Goal: Transaction & Acquisition: Purchase product/service

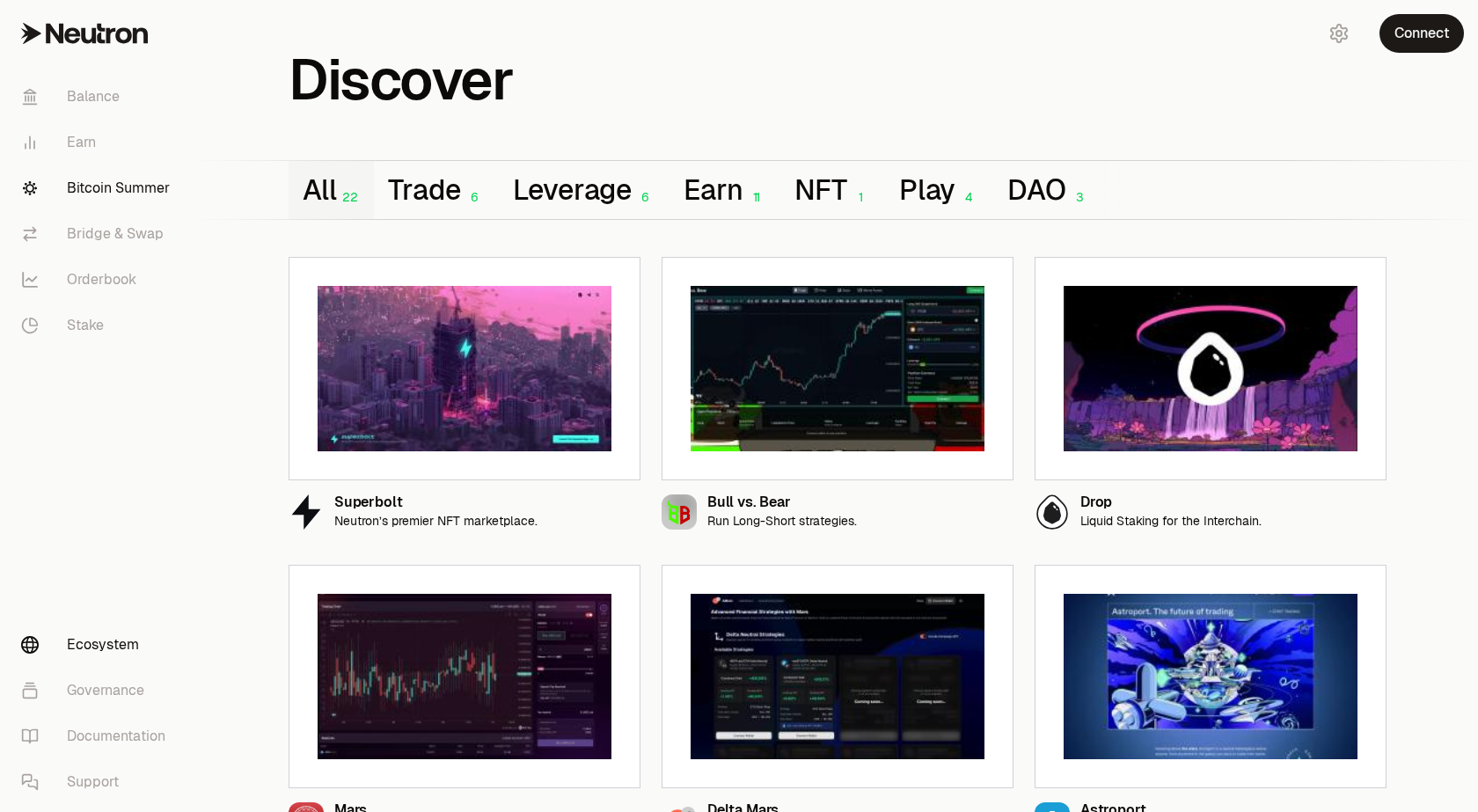
click at [111, 194] on link "Bitcoin Summer" at bounding box center [98, 188] width 183 height 46
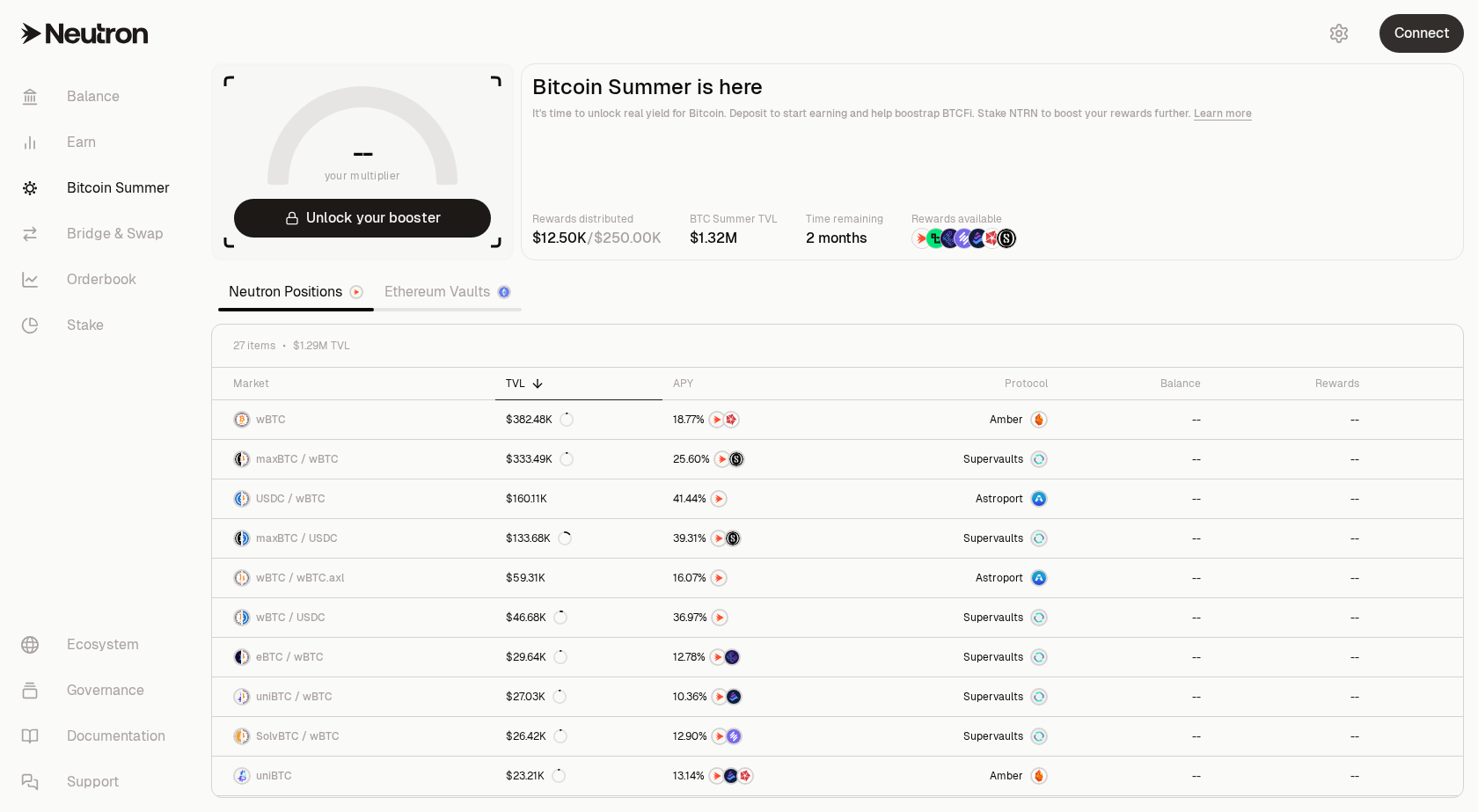
click at [1426, 37] on button "Connect" at bounding box center [1421, 32] width 85 height 38
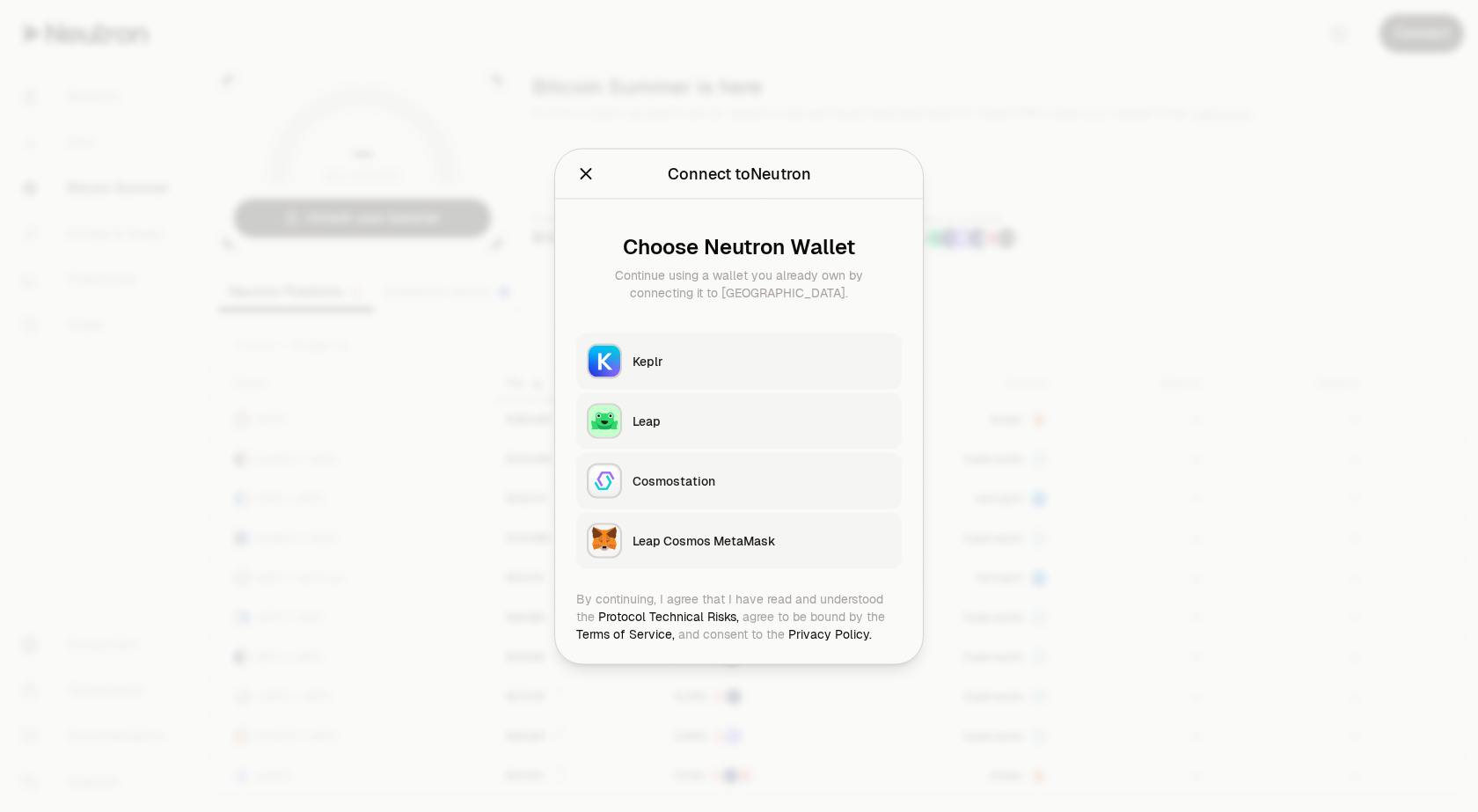
click at [679, 365] on div "Keplr" at bounding box center [761, 361] width 259 height 18
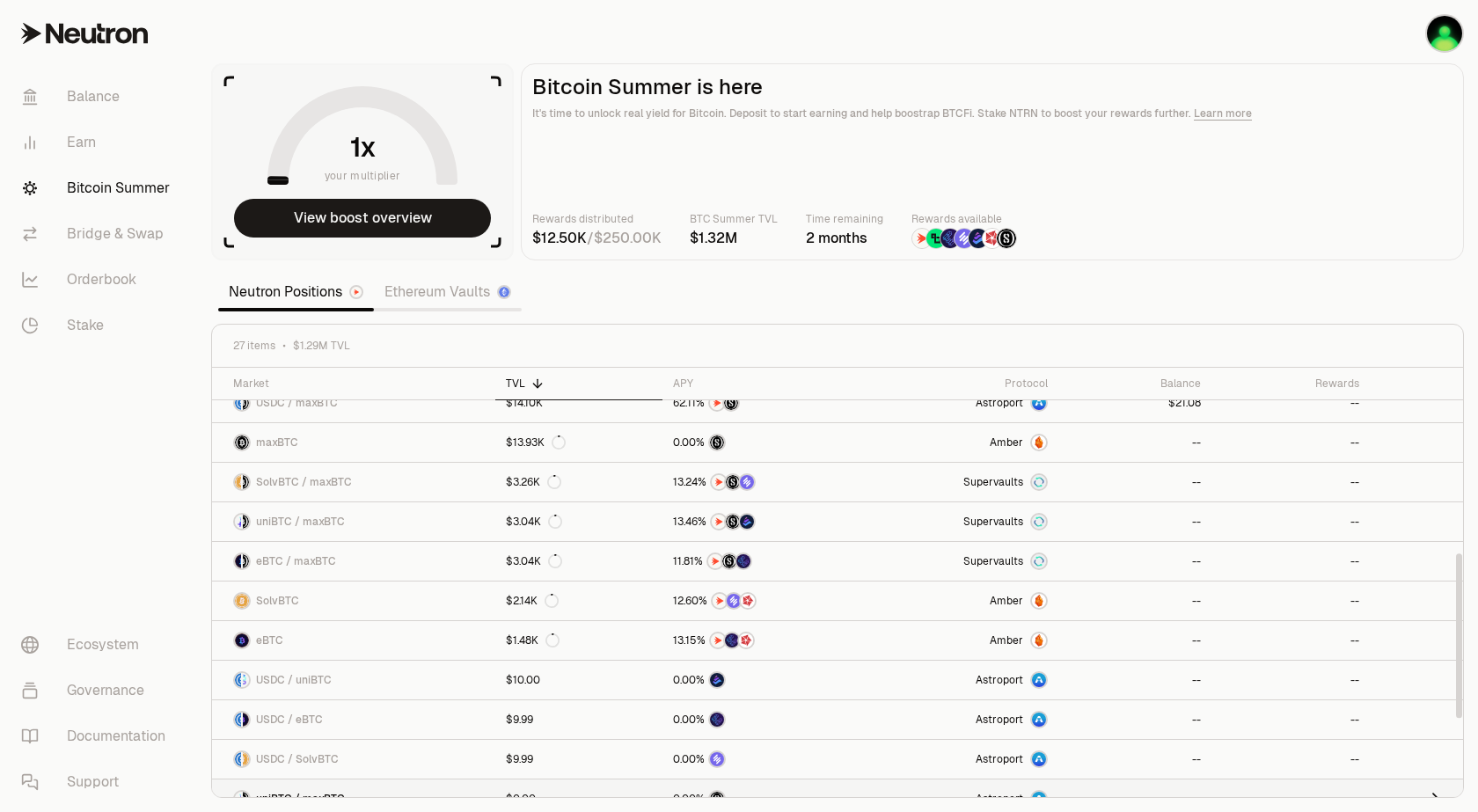
scroll to position [528, 0]
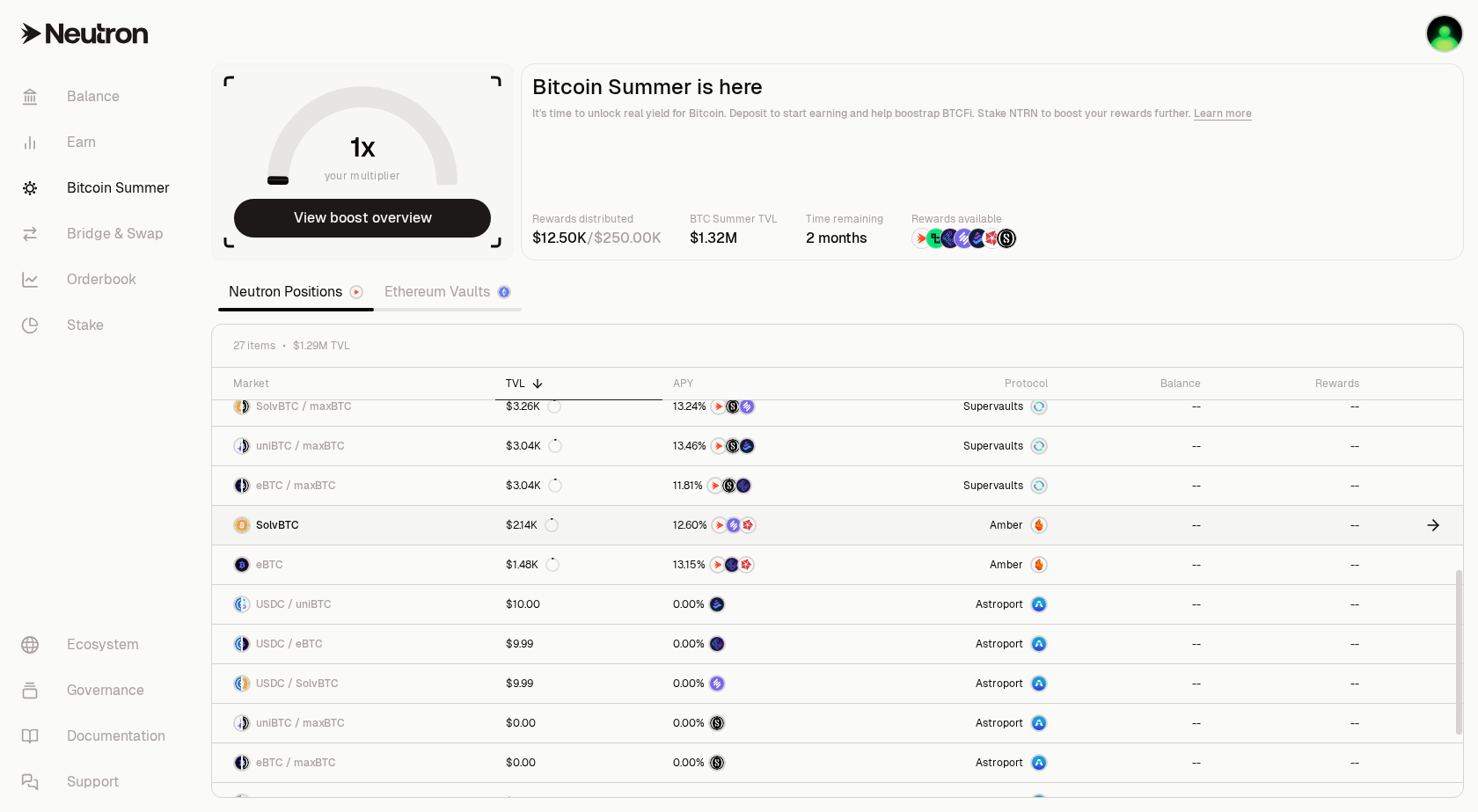
click at [1393, 520] on link at bounding box center [1416, 524] width 93 height 38
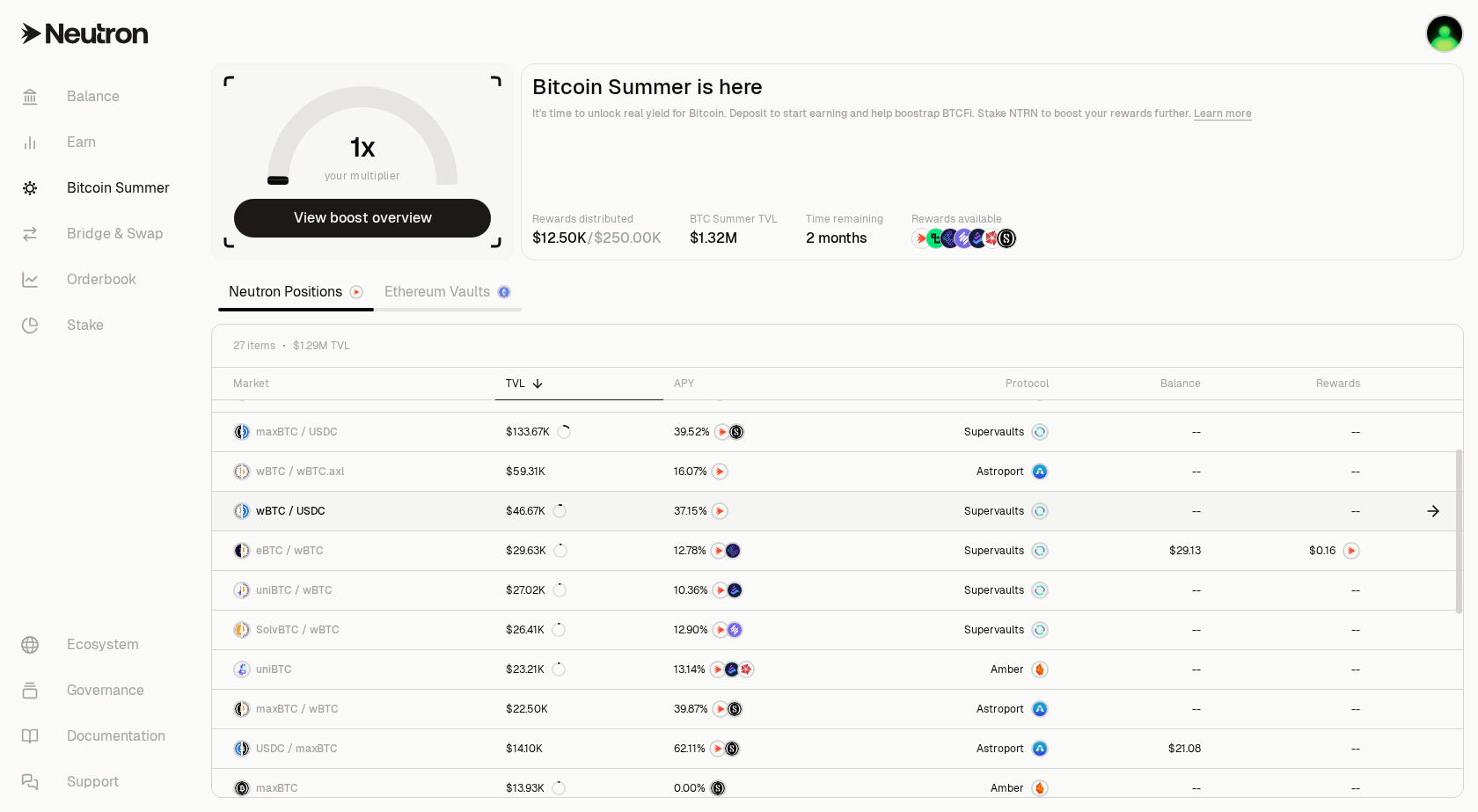
scroll to position [211, 0]
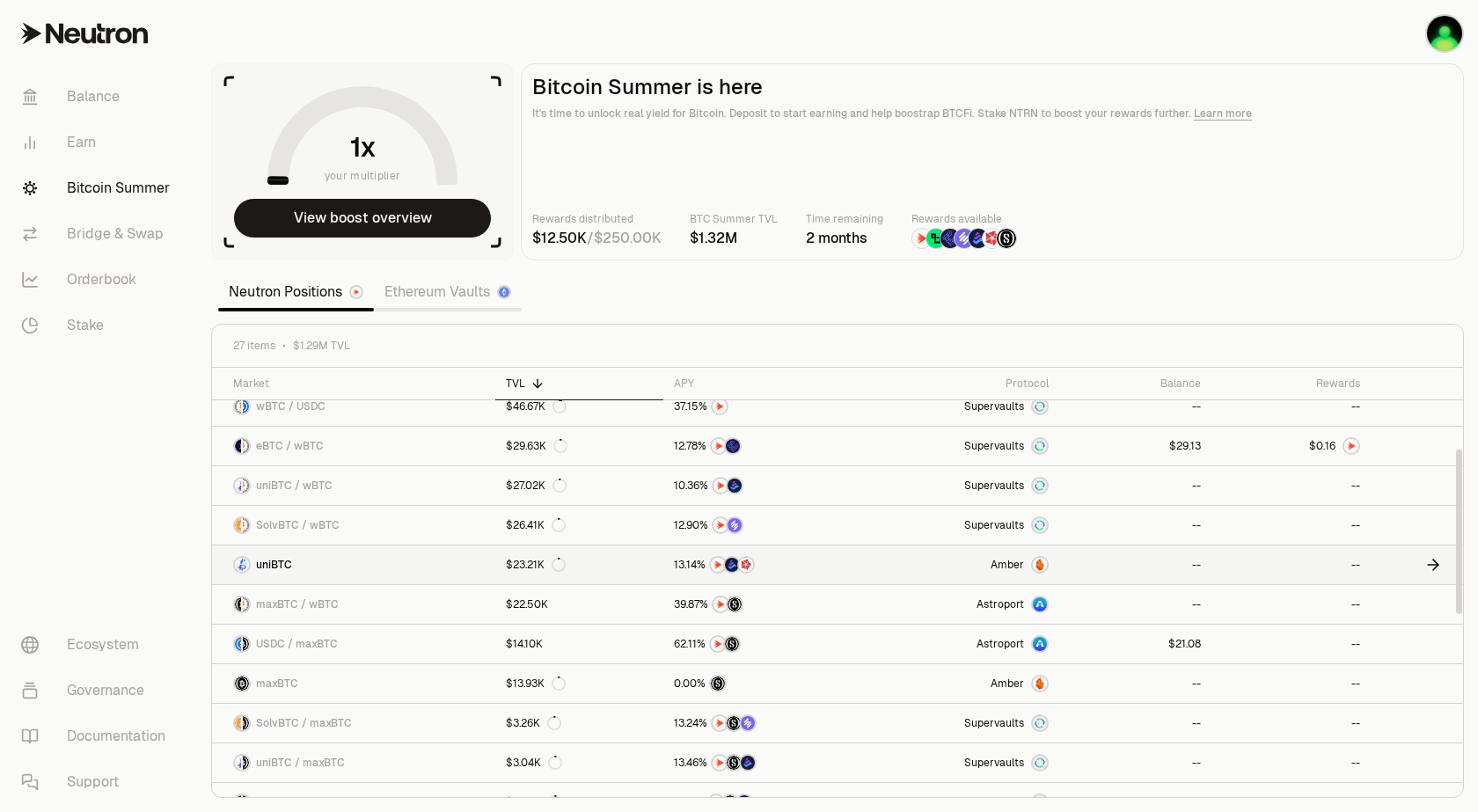
click at [1424, 563] on icon at bounding box center [1433, 564] width 18 height 18
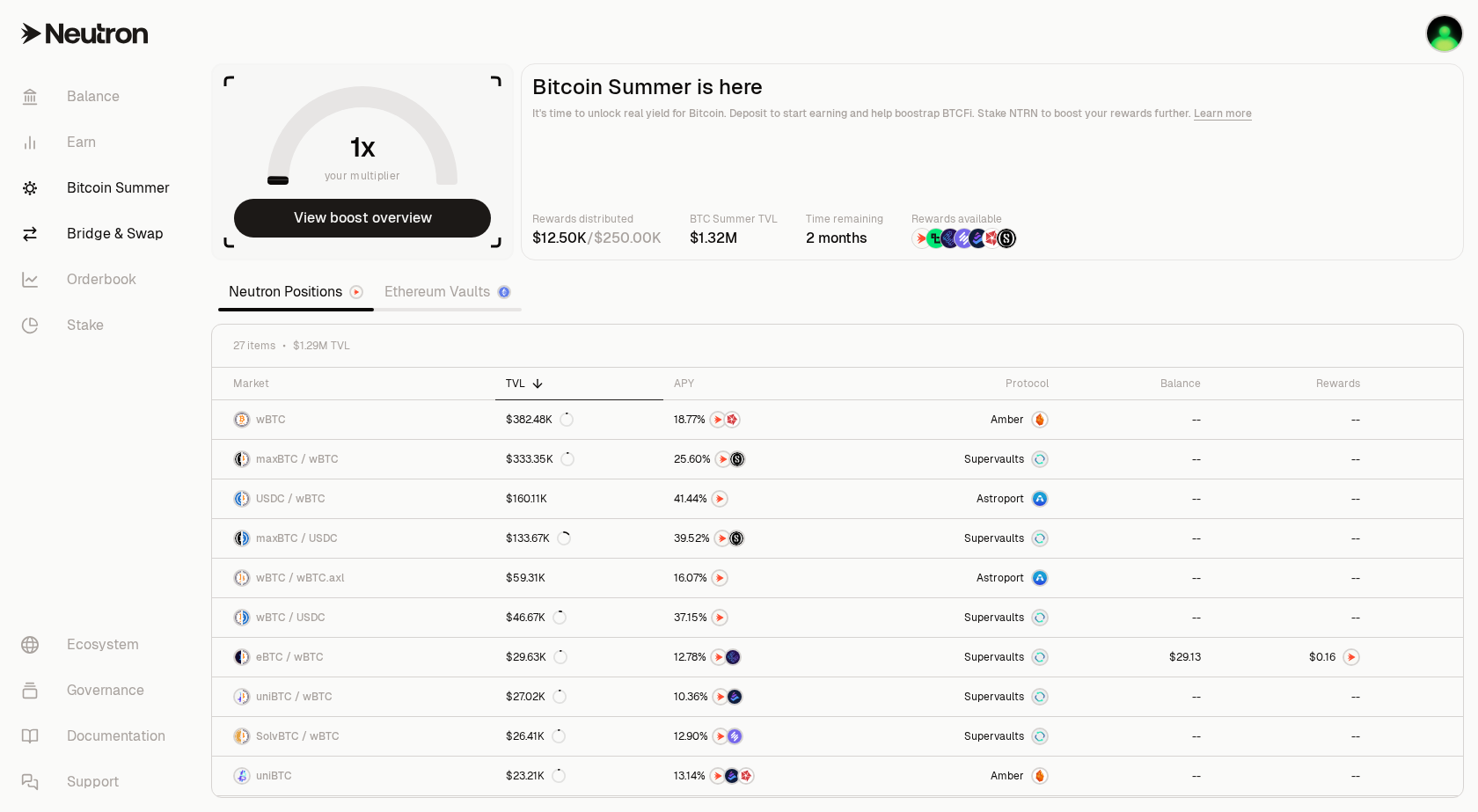
click at [118, 233] on link "Bridge & Swap" at bounding box center [98, 234] width 183 height 46
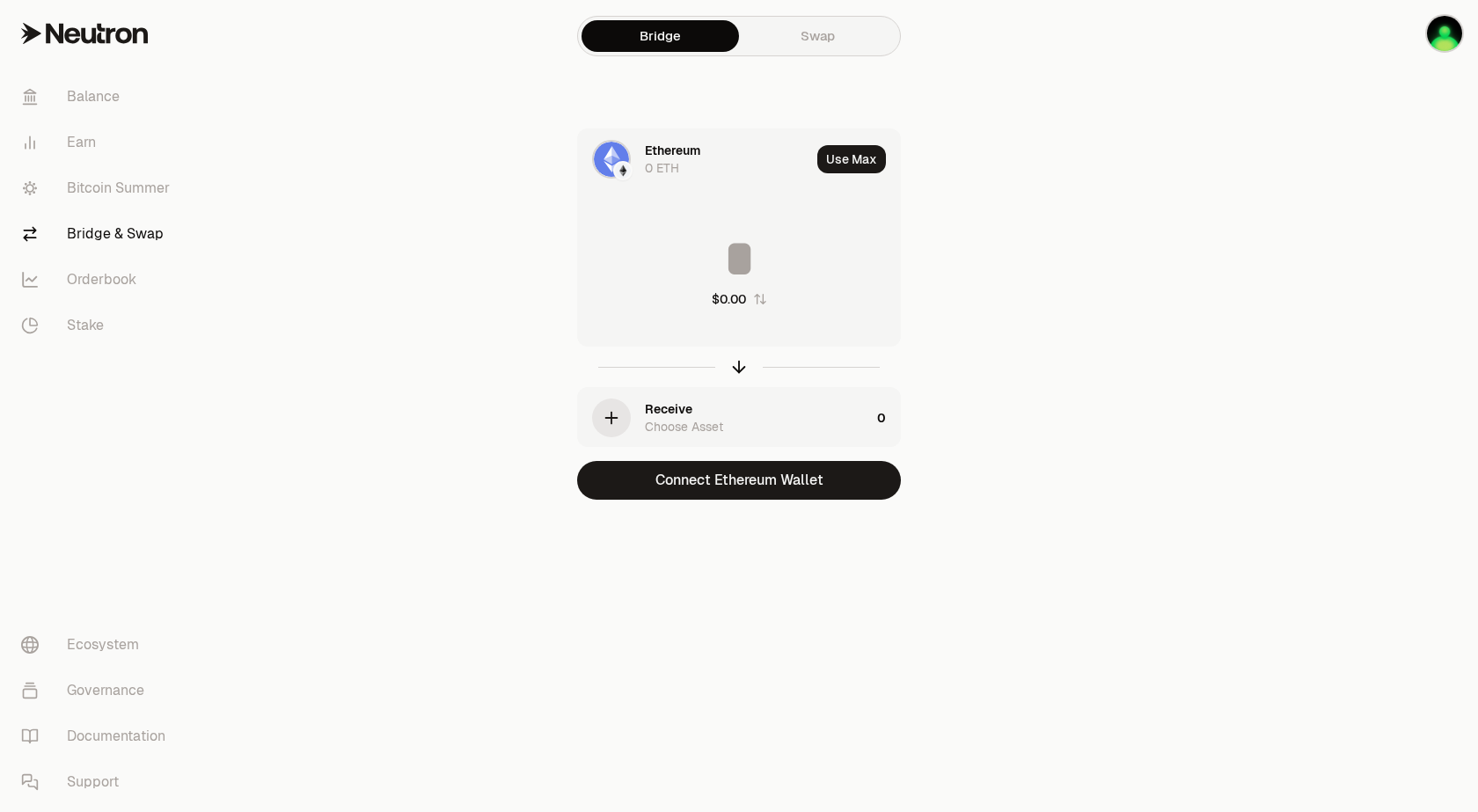
click at [800, 46] on link "Swap" at bounding box center [817, 36] width 157 height 31
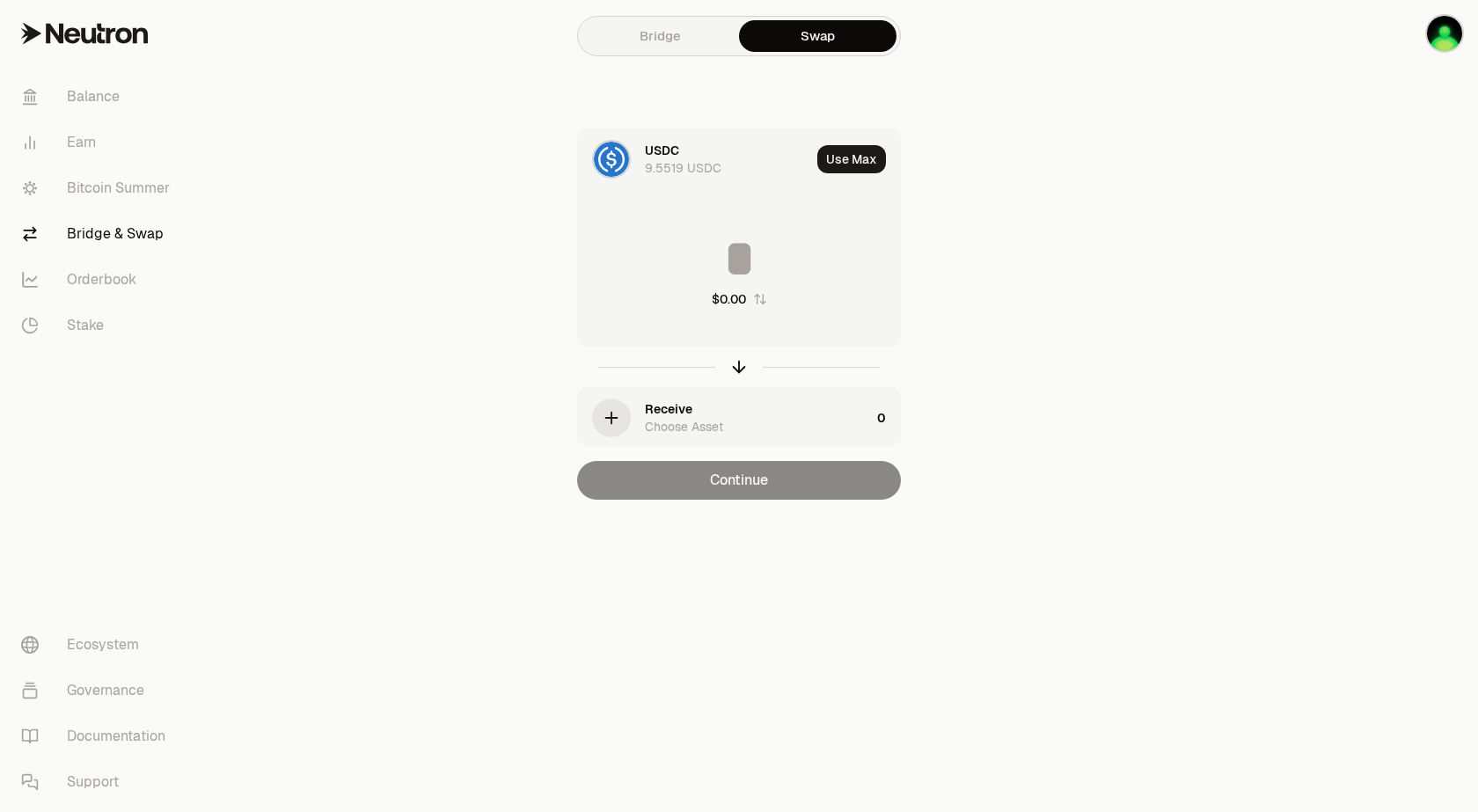
click at [671, 165] on div "9.5519 USDC" at bounding box center [683, 168] width 77 height 18
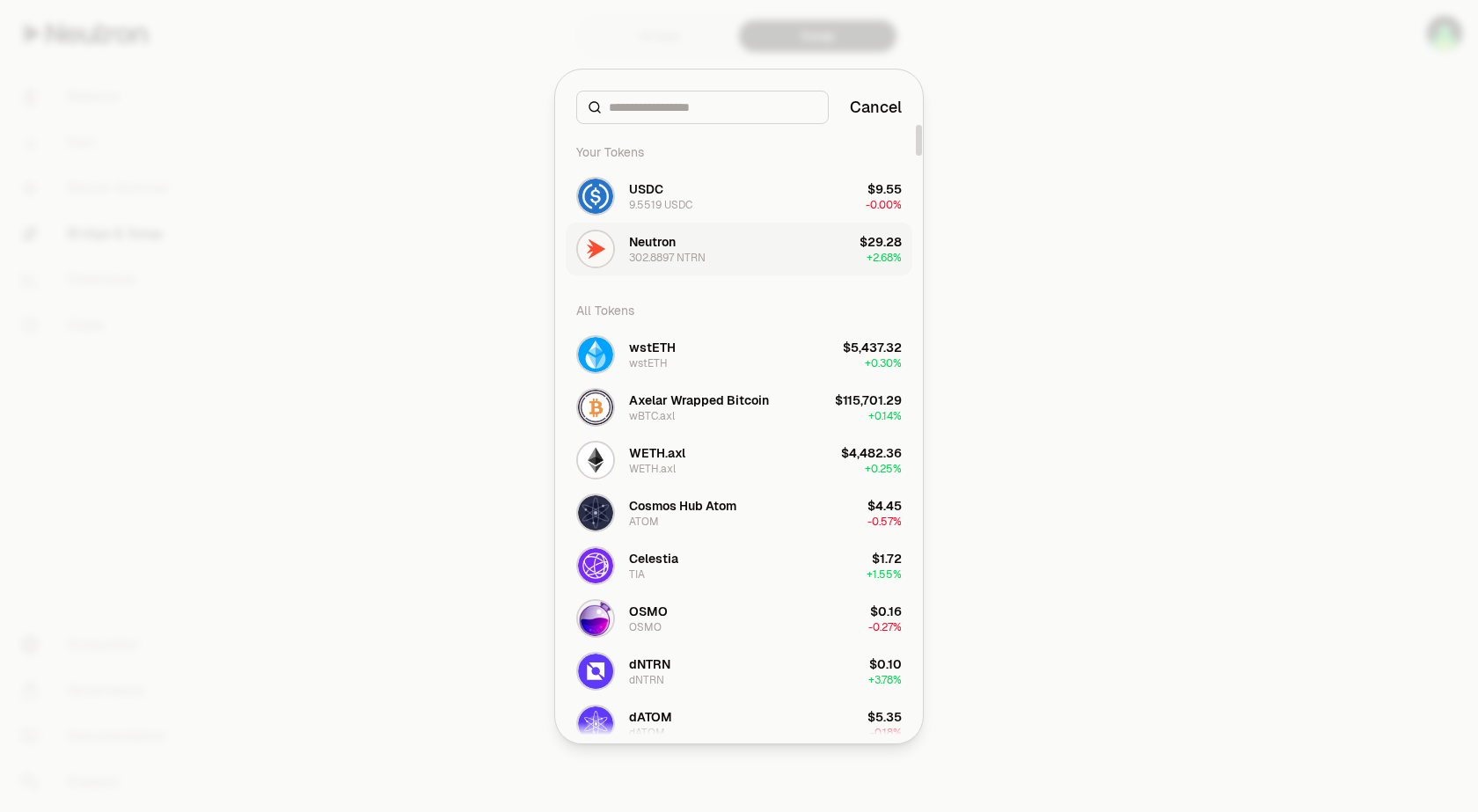
click at [658, 246] on div "Neutron" at bounding box center [652, 242] width 46 height 18
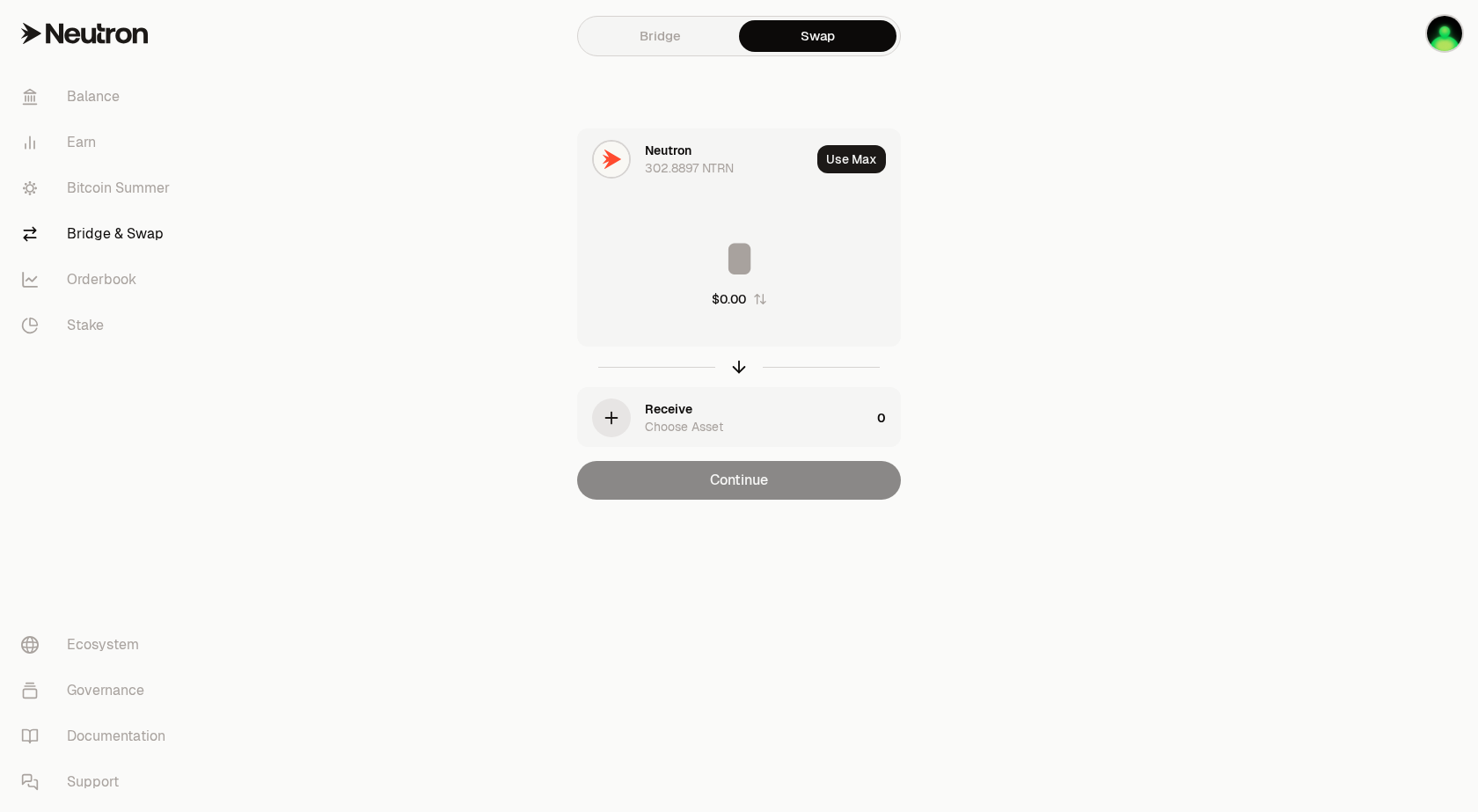
click at [664, 416] on div "Receive" at bounding box center [669, 409] width 47 height 18
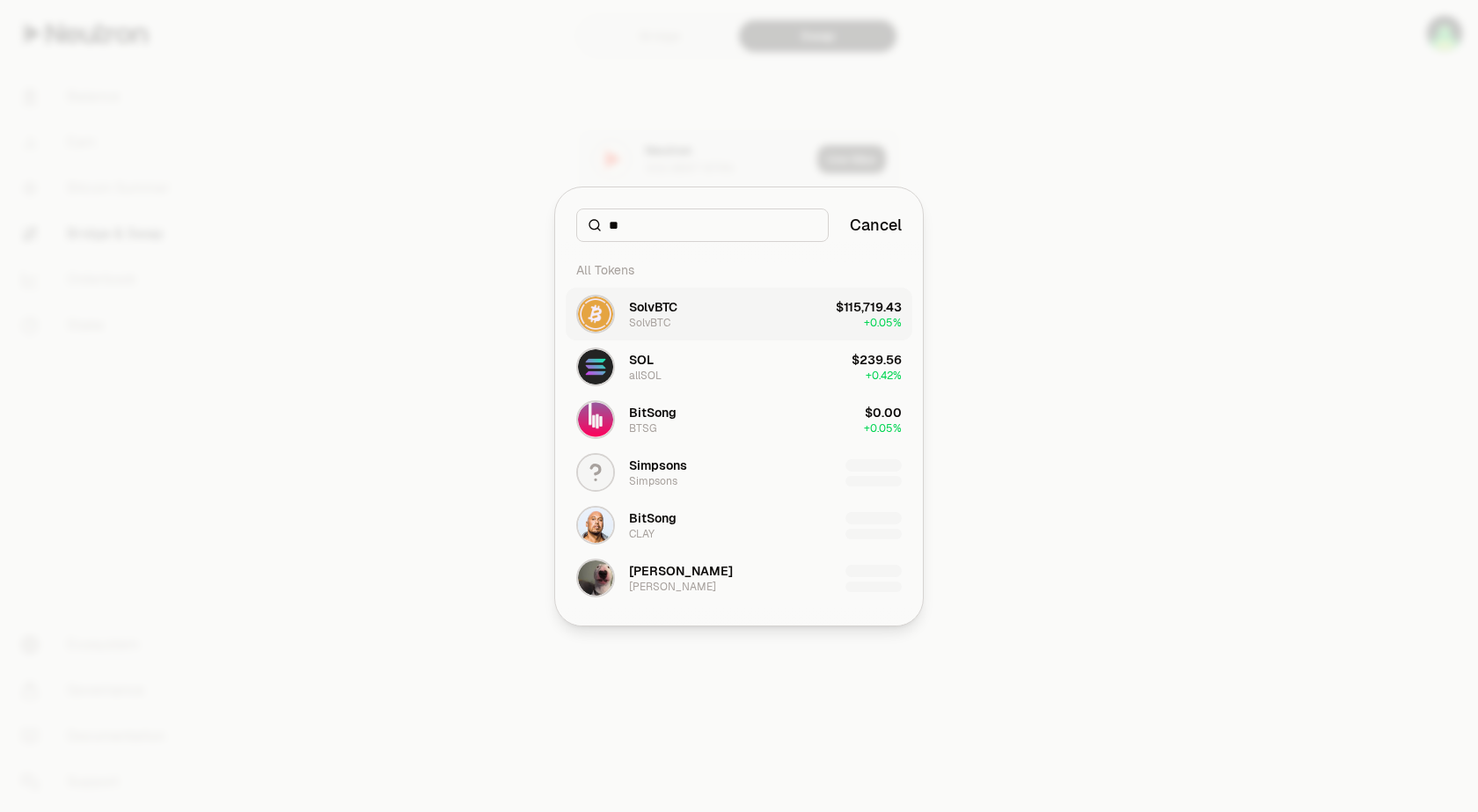
type input "**"
click at [662, 310] on div "SolvBTC" at bounding box center [653, 307] width 48 height 18
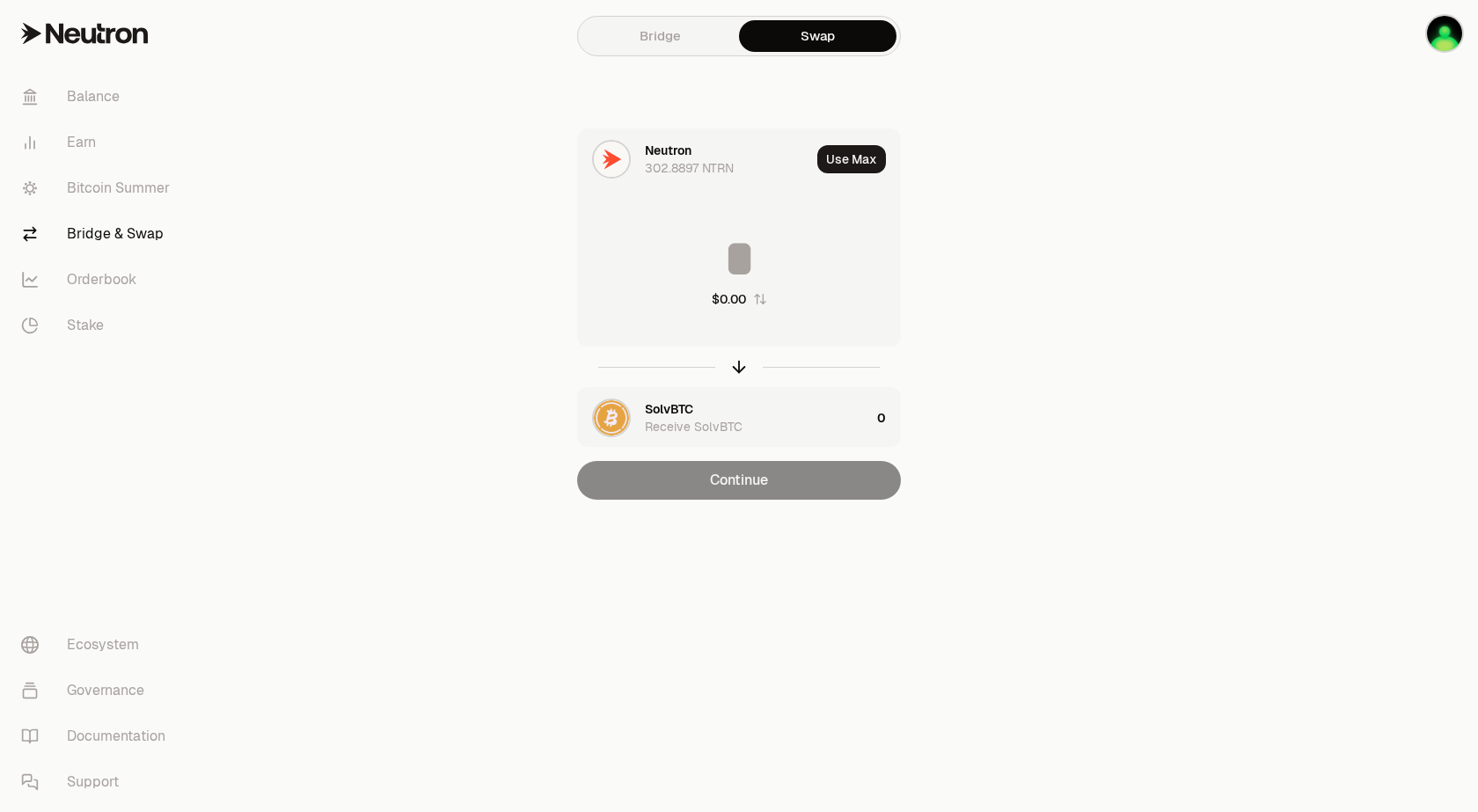
click at [621, 162] on img at bounding box center [612, 159] width 35 height 35
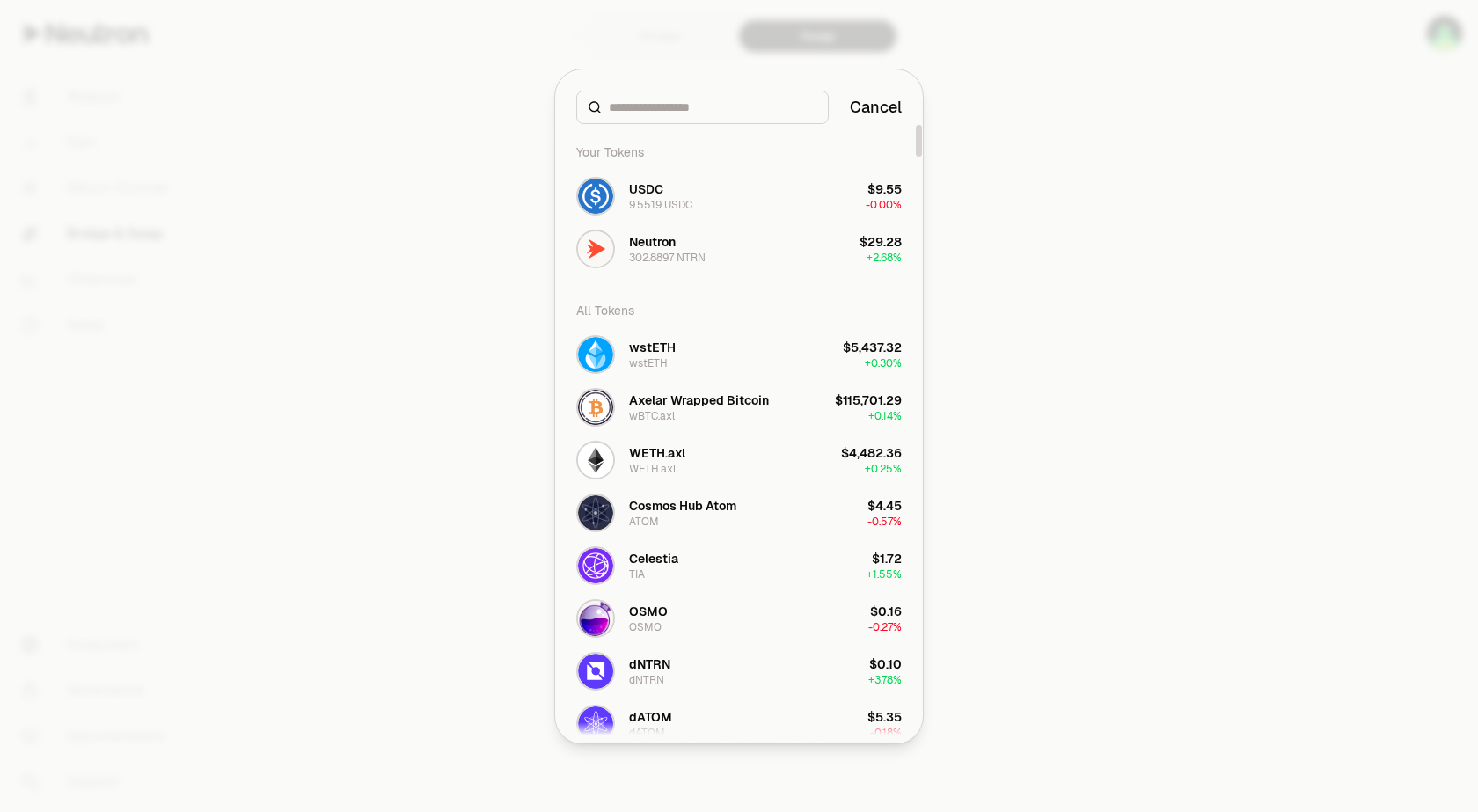
click at [473, 186] on div at bounding box center [739, 406] width 1478 height 812
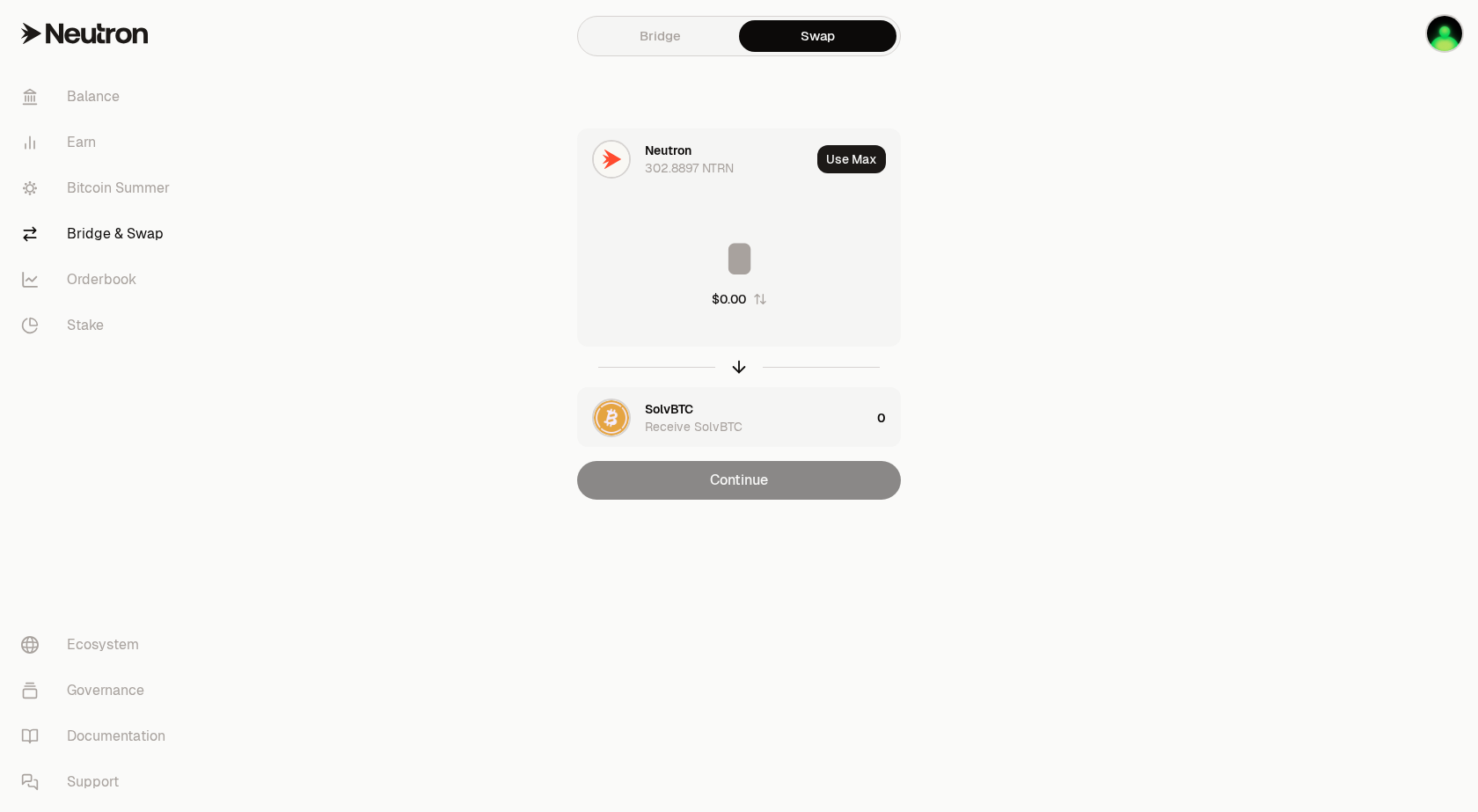
drag, startPoint x: 738, startPoint y: 262, endPoint x: 753, endPoint y: 261, distance: 15.0
click at [738, 262] on input at bounding box center [739, 259] width 322 height 53
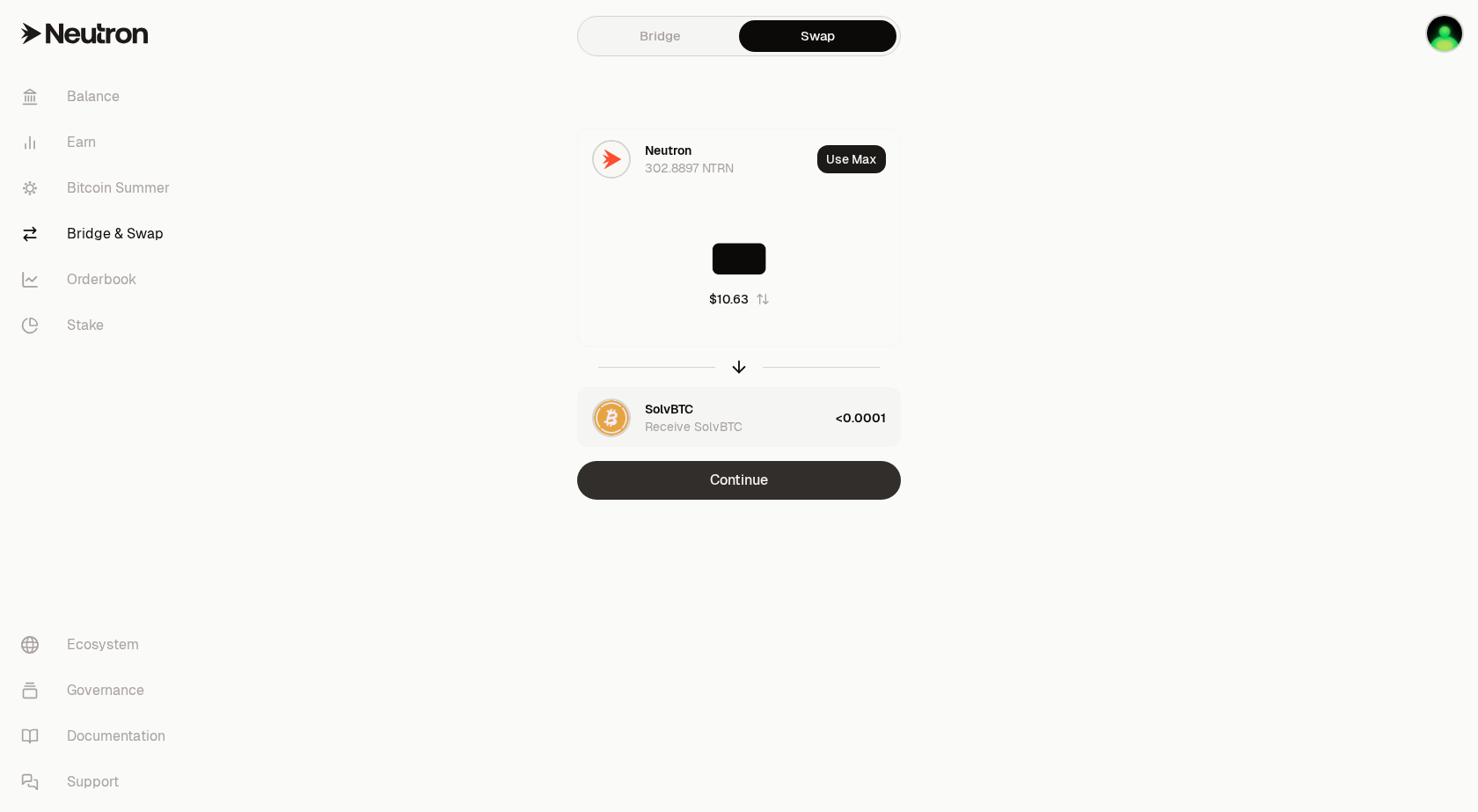
type input "***"
click at [731, 484] on button "Continue" at bounding box center [739, 480] width 324 height 38
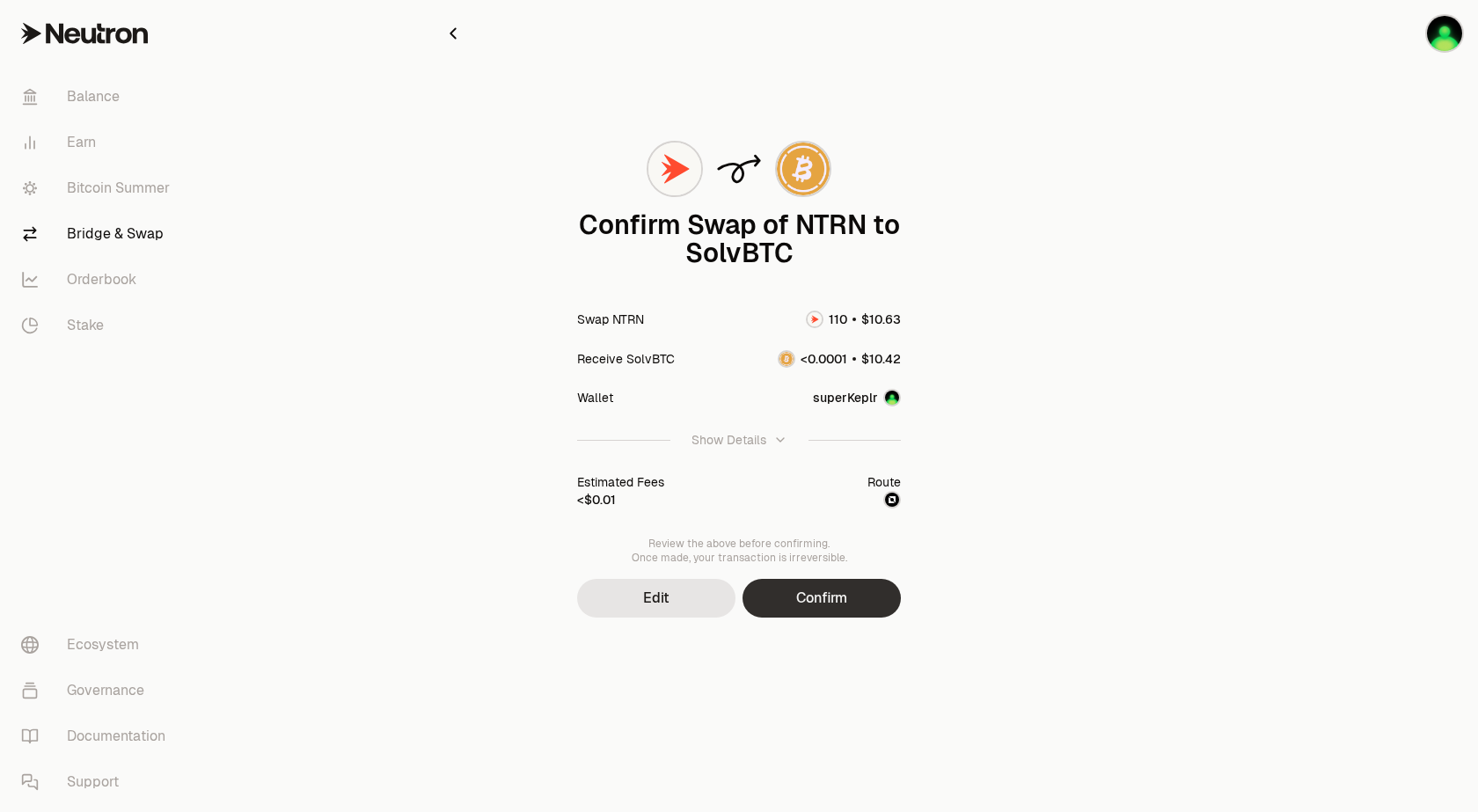
click at [818, 597] on button "Confirm" at bounding box center [821, 598] width 158 height 38
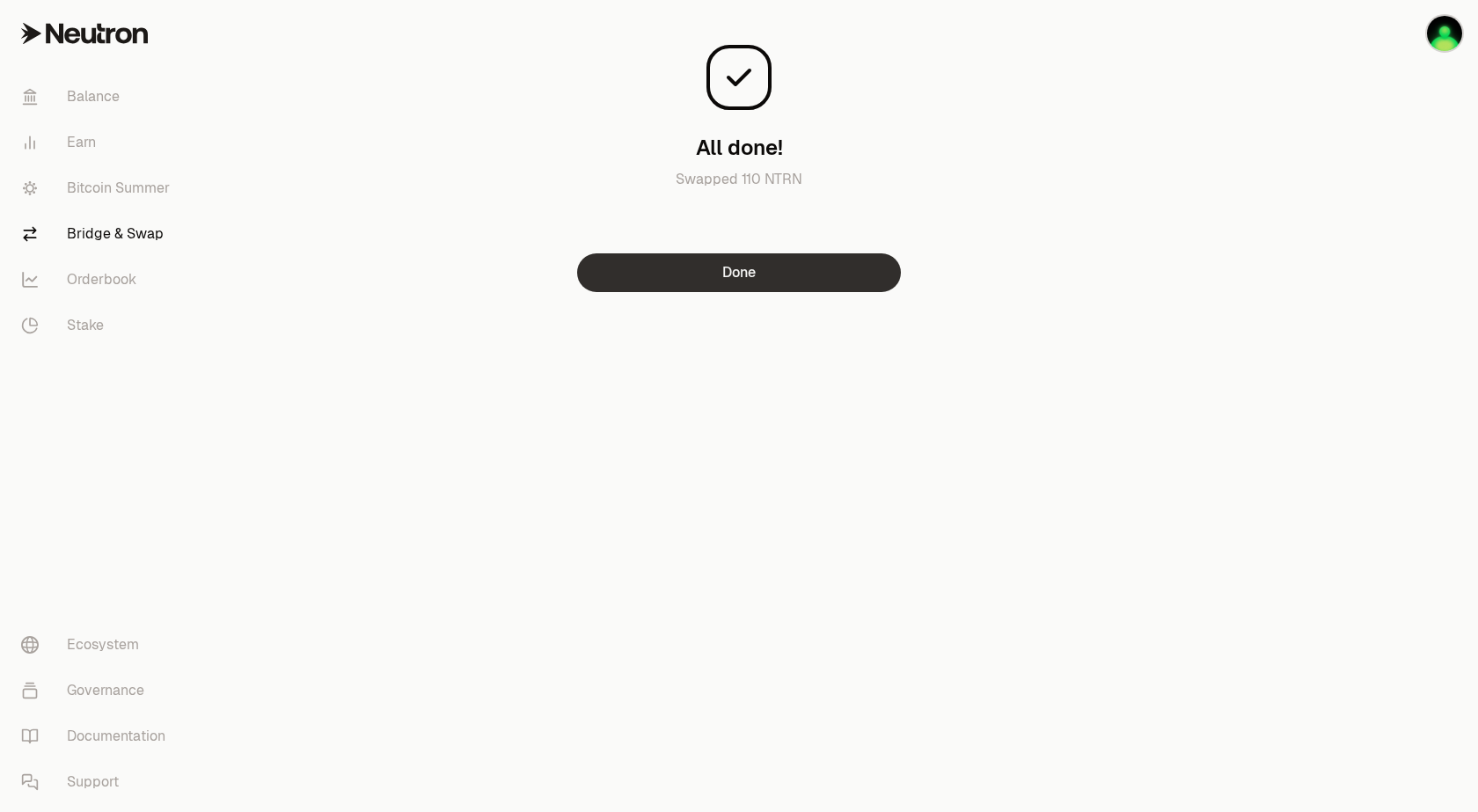
click at [771, 275] on button "Done" at bounding box center [739, 272] width 324 height 38
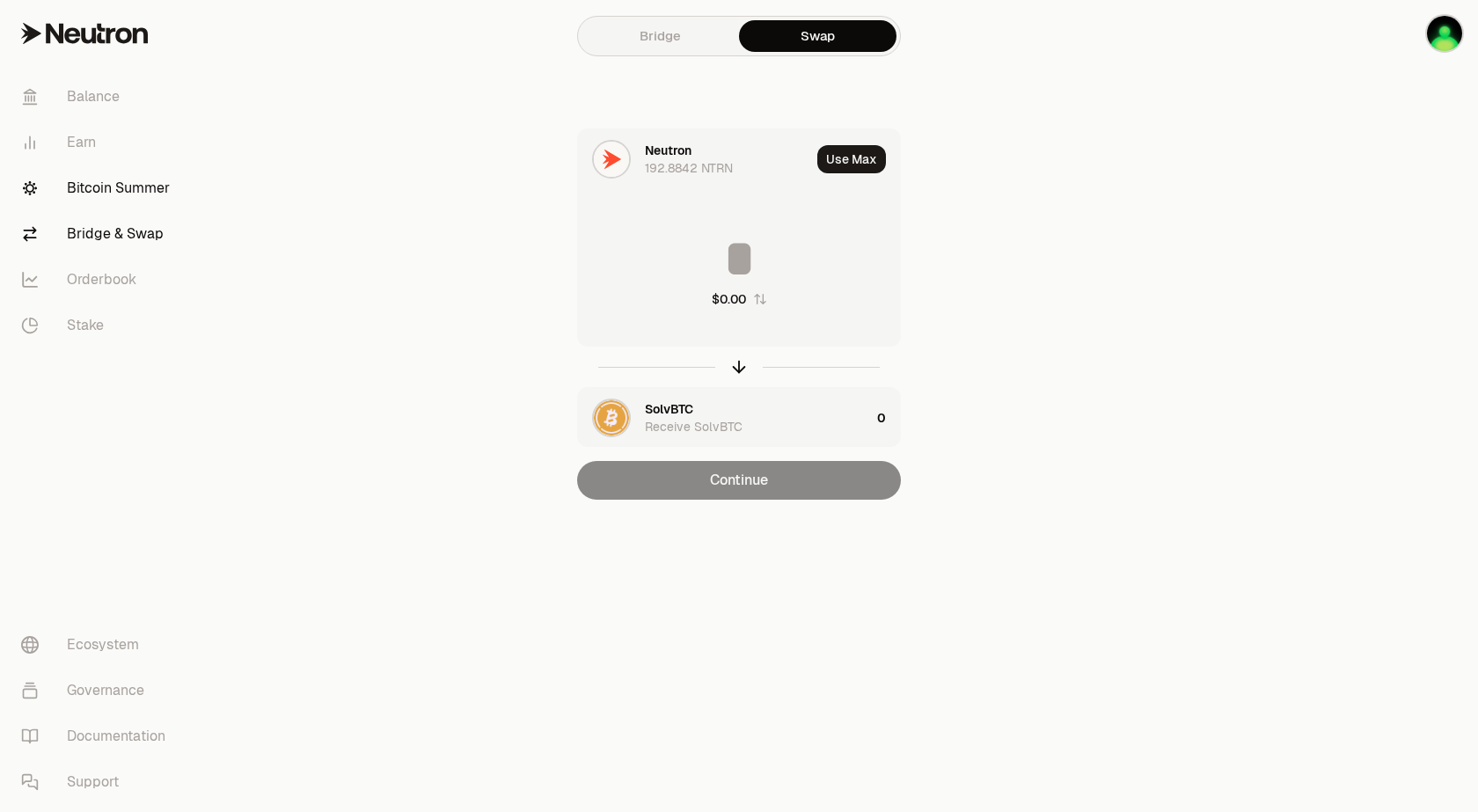
click at [123, 184] on link "Bitcoin Summer" at bounding box center [98, 188] width 183 height 46
